Goal: Transaction & Acquisition: Obtain resource

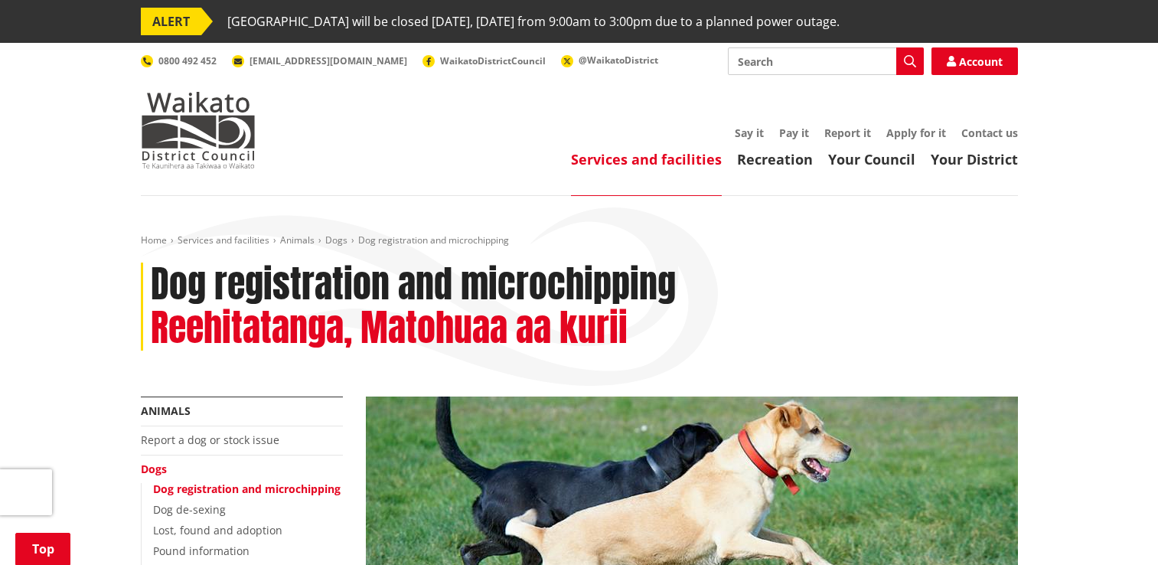
scroll to position [491, 0]
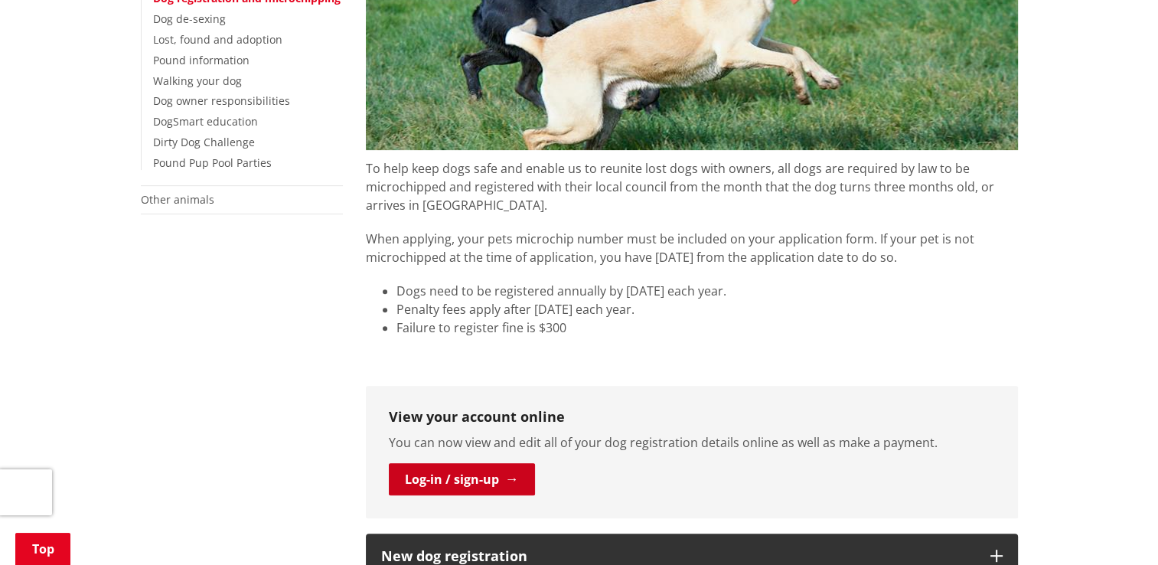
click at [481, 484] on link "Log-in / sign-up" at bounding box center [462, 479] width 146 height 32
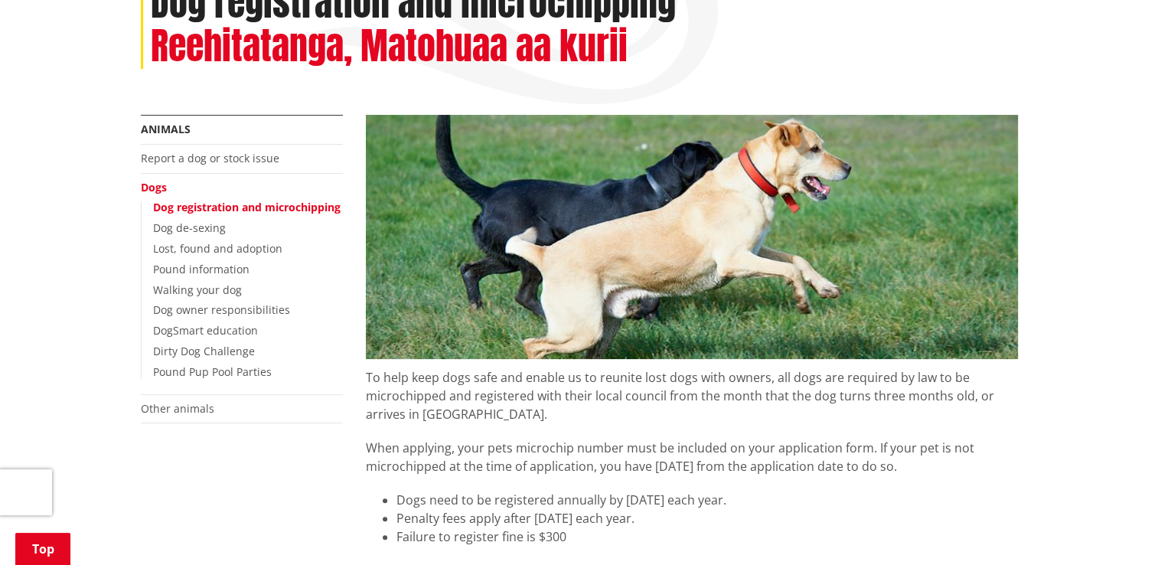
scroll to position [272, 0]
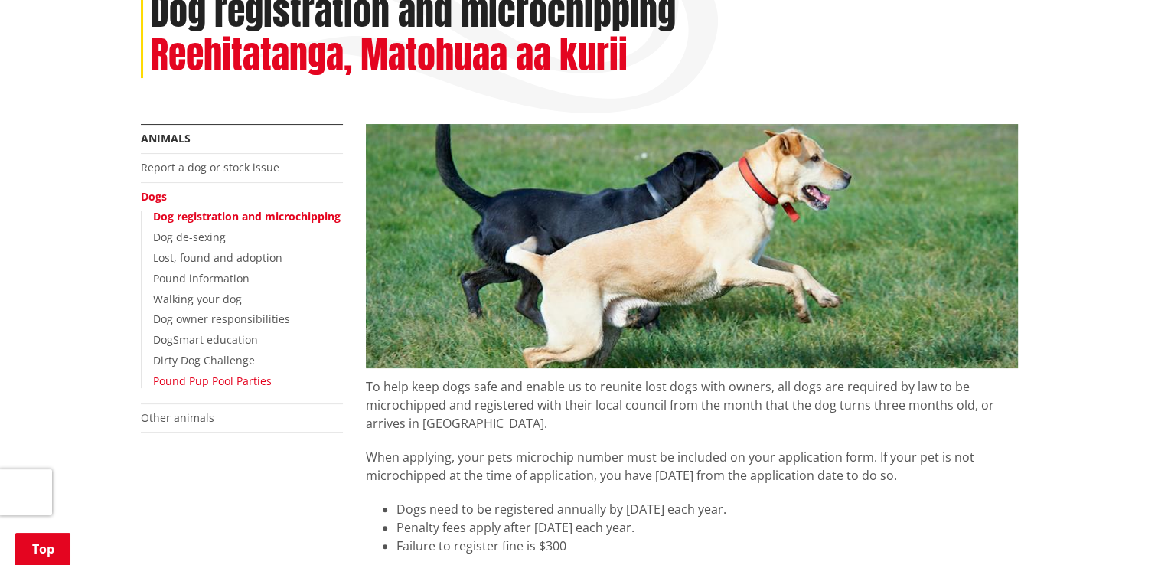
click at [256, 378] on link "Pound Pup Pool Parties" at bounding box center [212, 380] width 119 height 15
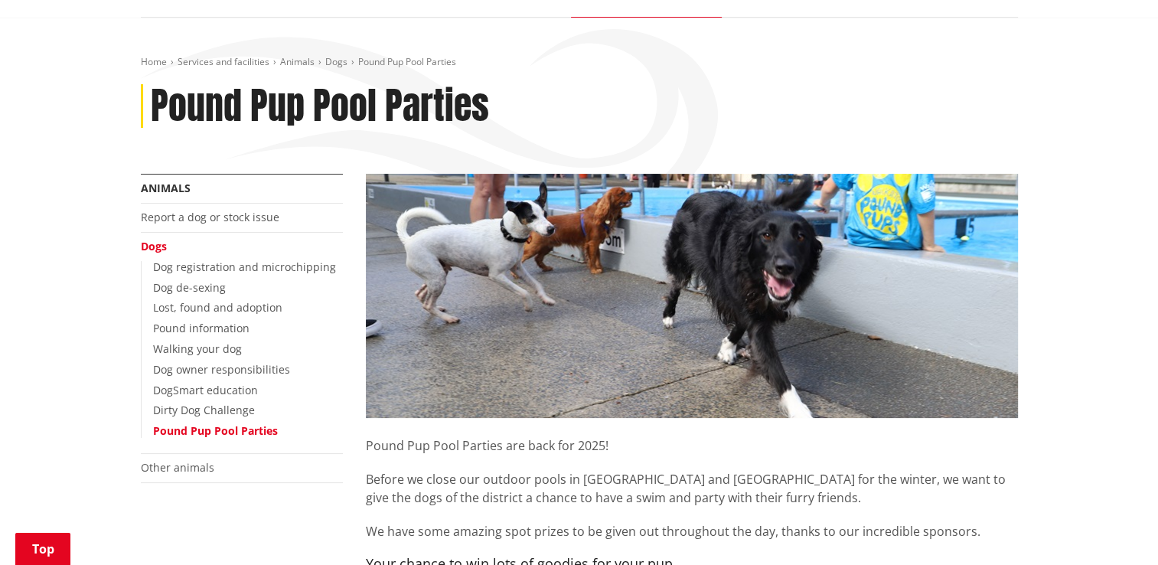
scroll to position [177, 0]
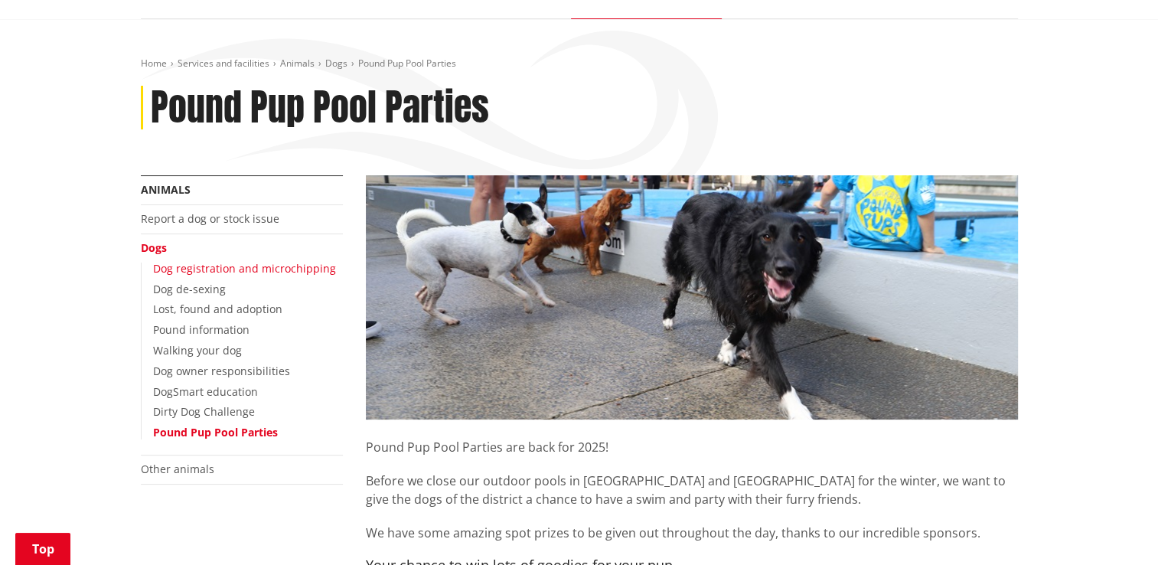
drag, startPoint x: 0, startPoint y: 0, endPoint x: 225, endPoint y: 265, distance: 347.5
click at [225, 265] on link "Dog registration and microchipping" at bounding box center [244, 268] width 183 height 15
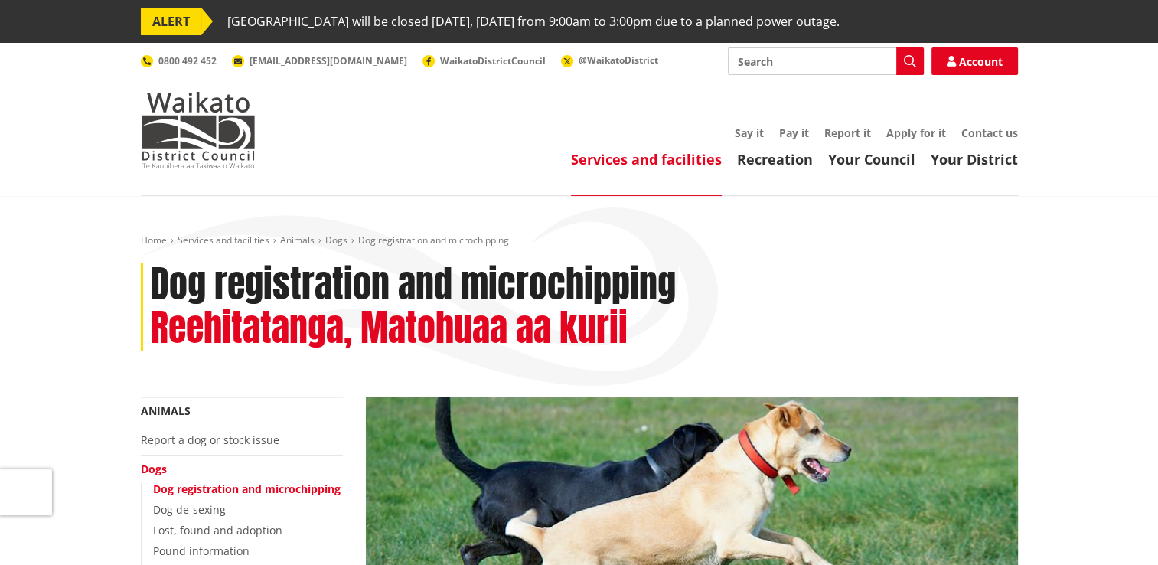
click at [757, 311] on div "Dog registration and microchipping Reehitatanga, Matohuaa aa kurii" at bounding box center [579, 306] width 877 height 88
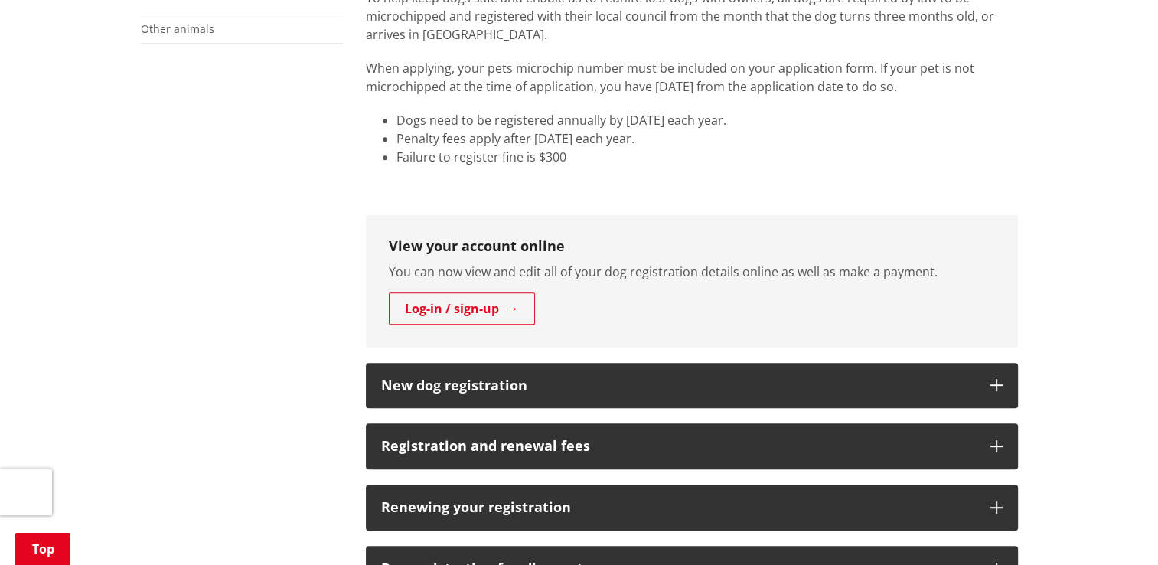
scroll to position [664, 0]
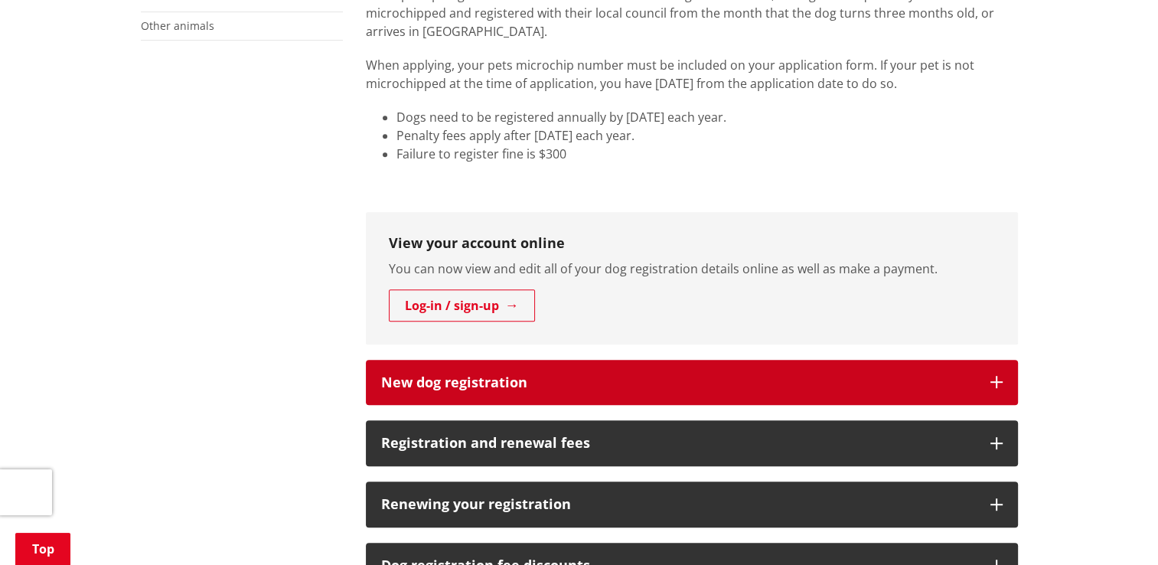
click at [572, 376] on h3 "New dog registration" at bounding box center [678, 382] width 594 height 15
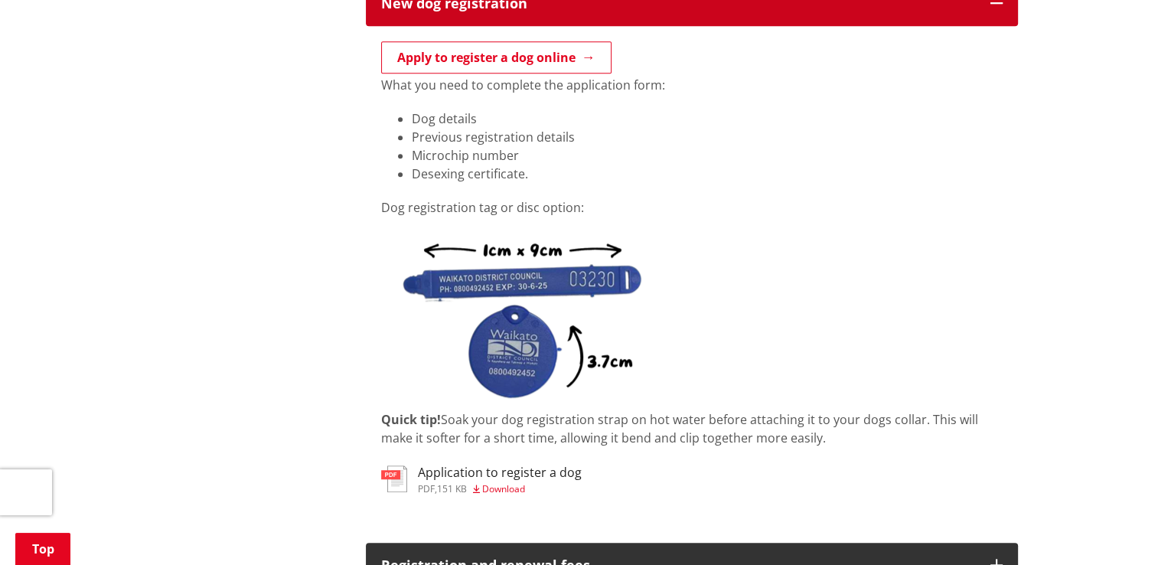
scroll to position [1052, 0]
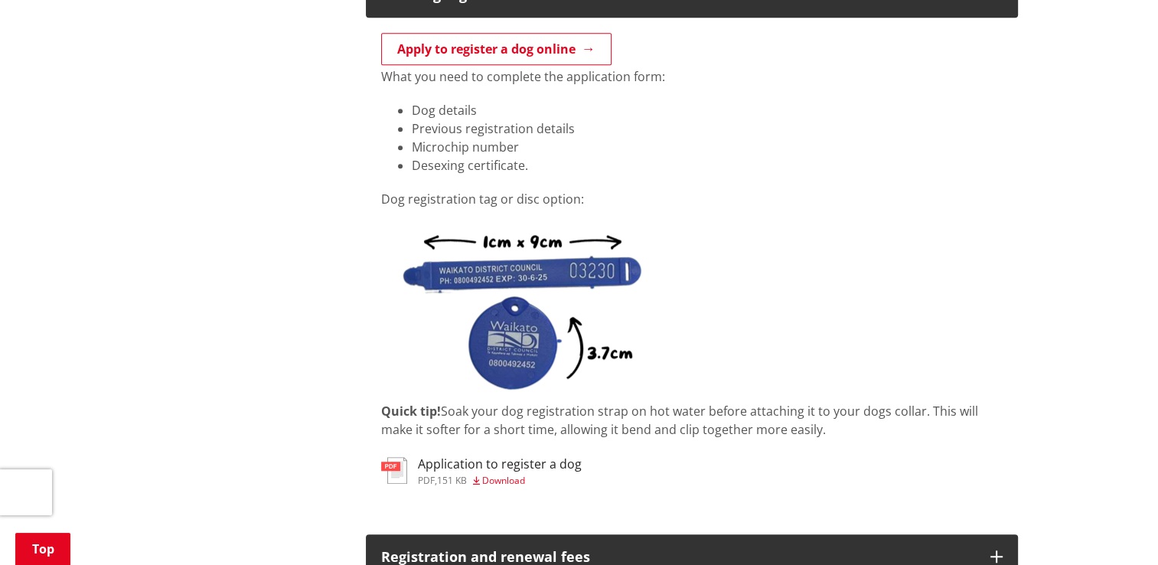
click at [487, 481] on span "Download" at bounding box center [503, 480] width 43 height 13
